Goal: Find specific page/section: Find specific page/section

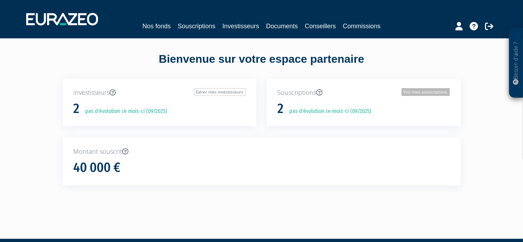
click at [414, 90] on link "Voir mes souscriptions" at bounding box center [425, 92] width 48 height 8
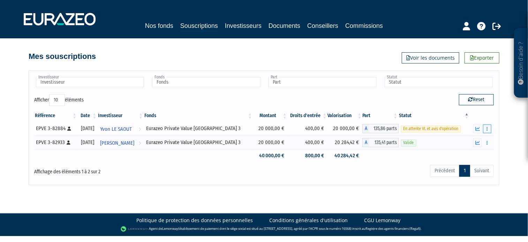
click at [487, 129] on icon "button" at bounding box center [486, 129] width 1 height 5
click at [419, 55] on link "Voir les documents" at bounding box center [431, 57] width 58 height 11
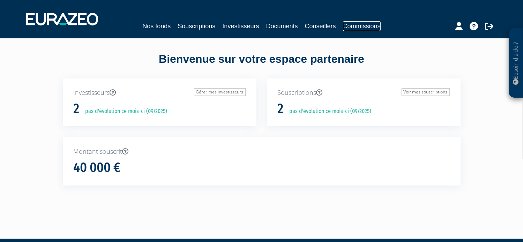
click at [363, 25] on link "Commissions" at bounding box center [362, 26] width 38 height 10
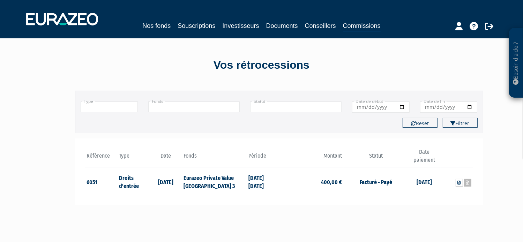
click at [466, 181] on icon at bounding box center [467, 183] width 3 height 4
click at [459, 181] on icon at bounding box center [458, 183] width 3 height 4
